Goal: Task Accomplishment & Management: Manage account settings

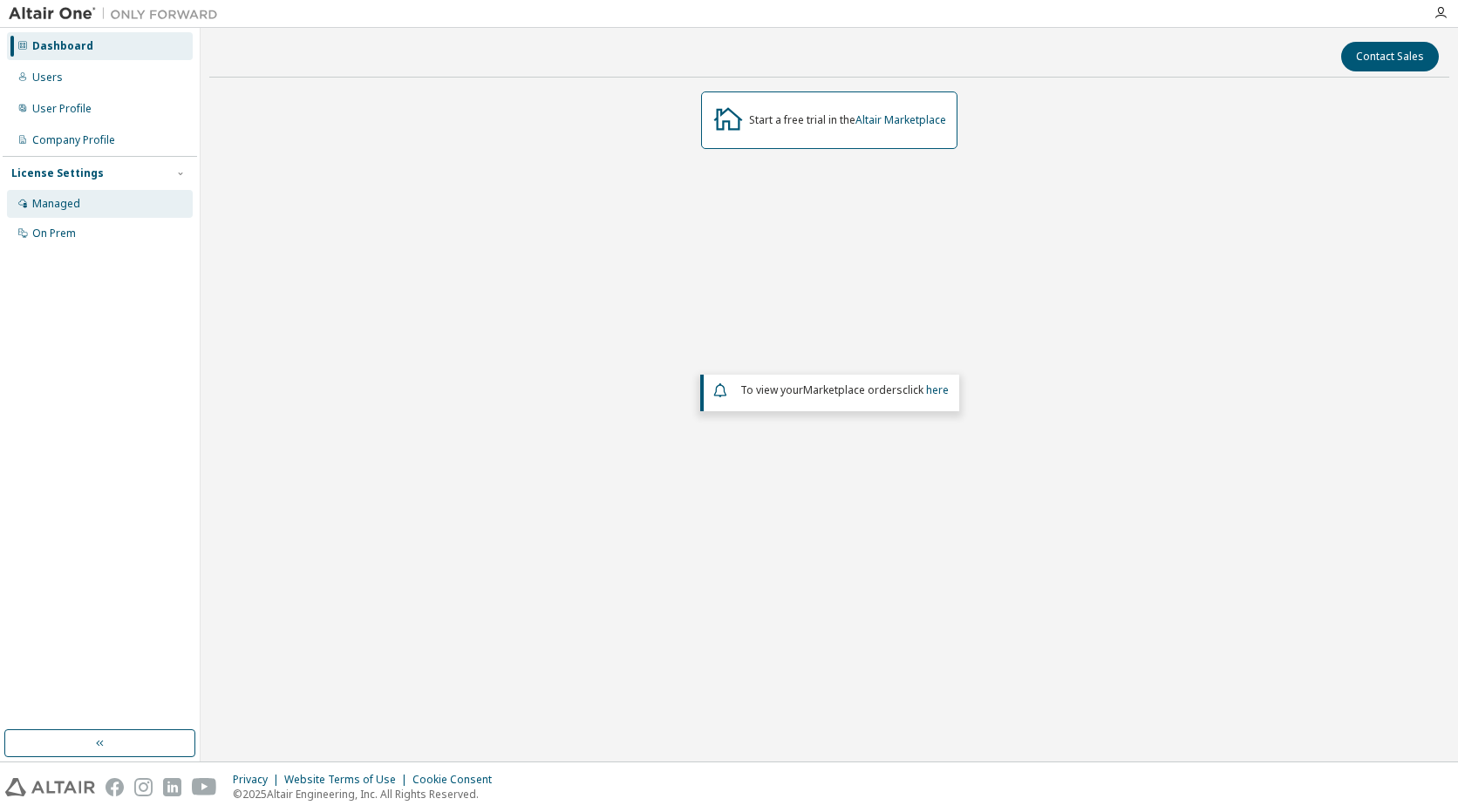
click at [58, 204] on div "Managed" at bounding box center [56, 203] width 48 height 14
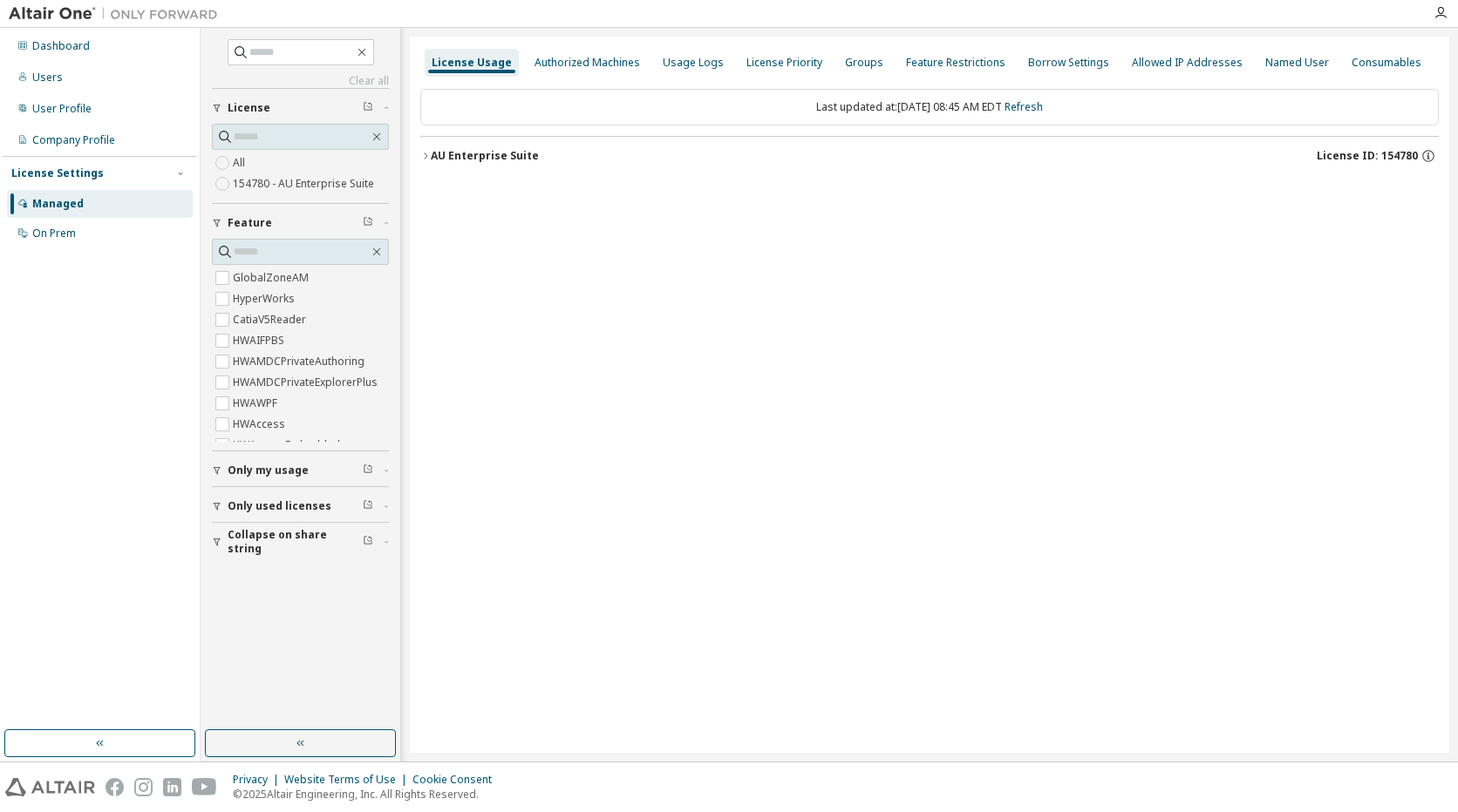
click at [423, 157] on icon "button" at bounding box center [426, 156] width 11 height 11
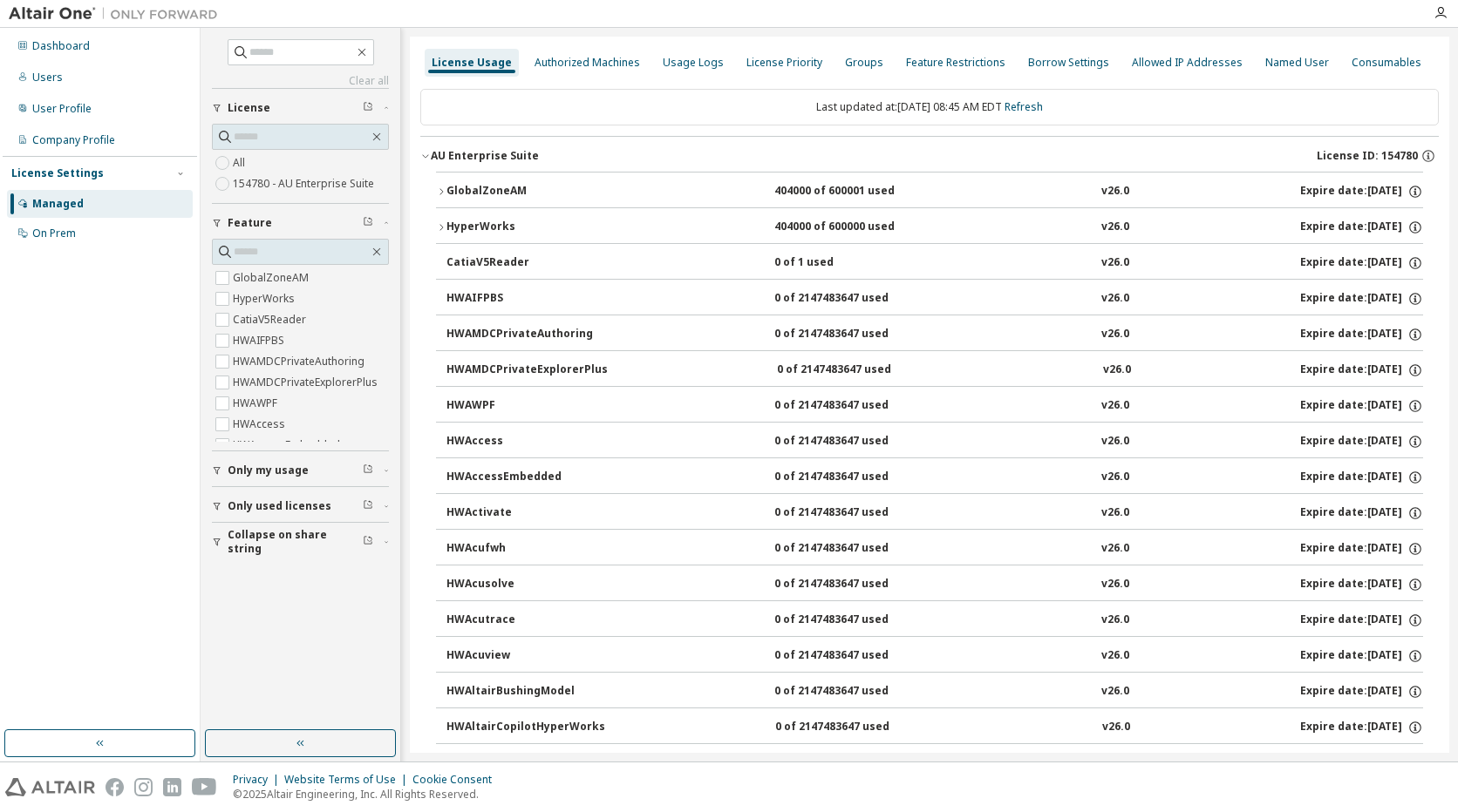
click at [442, 193] on icon "button" at bounding box center [442, 191] width 4 height 6
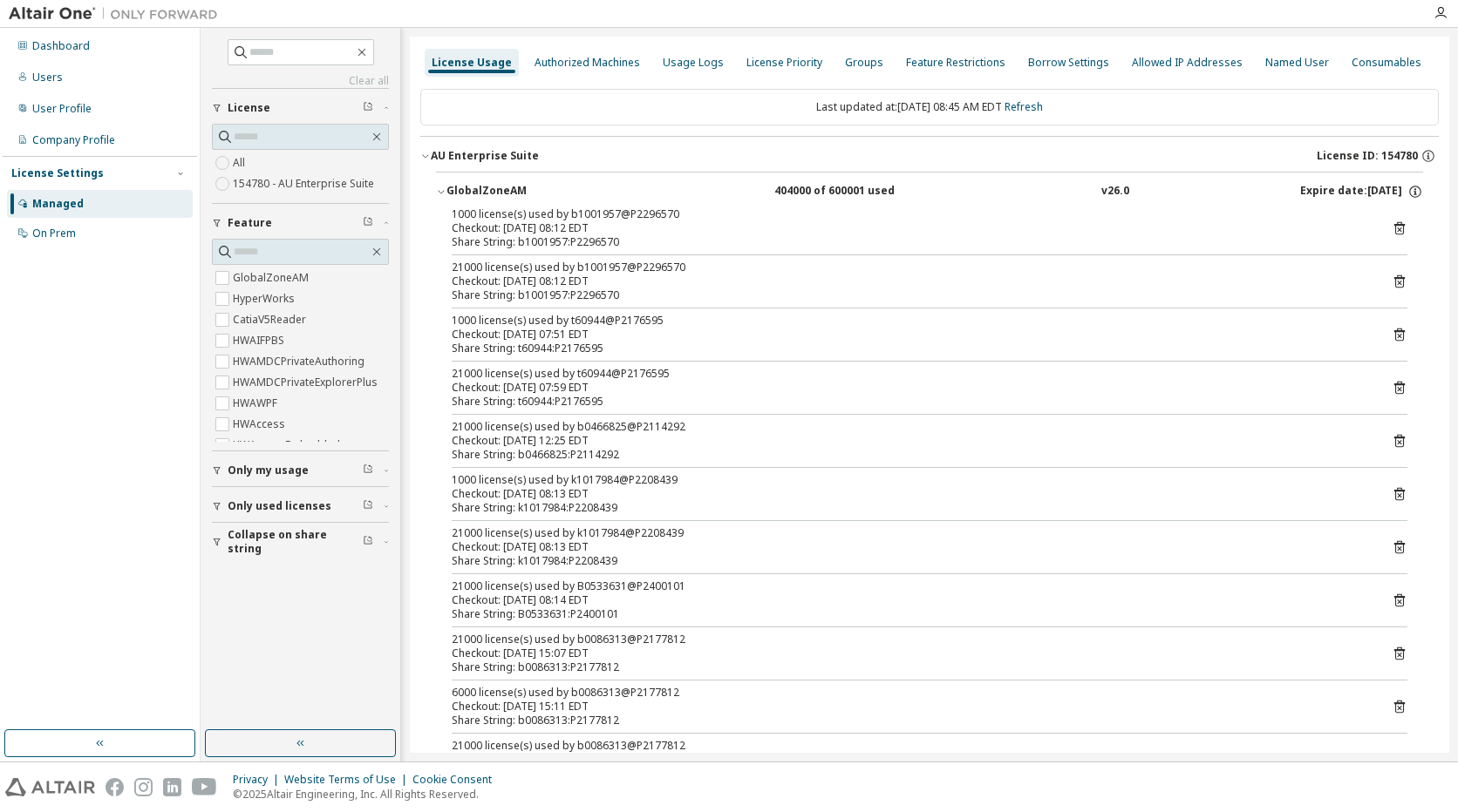
click at [440, 192] on icon "button" at bounding box center [441, 193] width 6 height 4
